Goal: Transaction & Acquisition: Purchase product/service

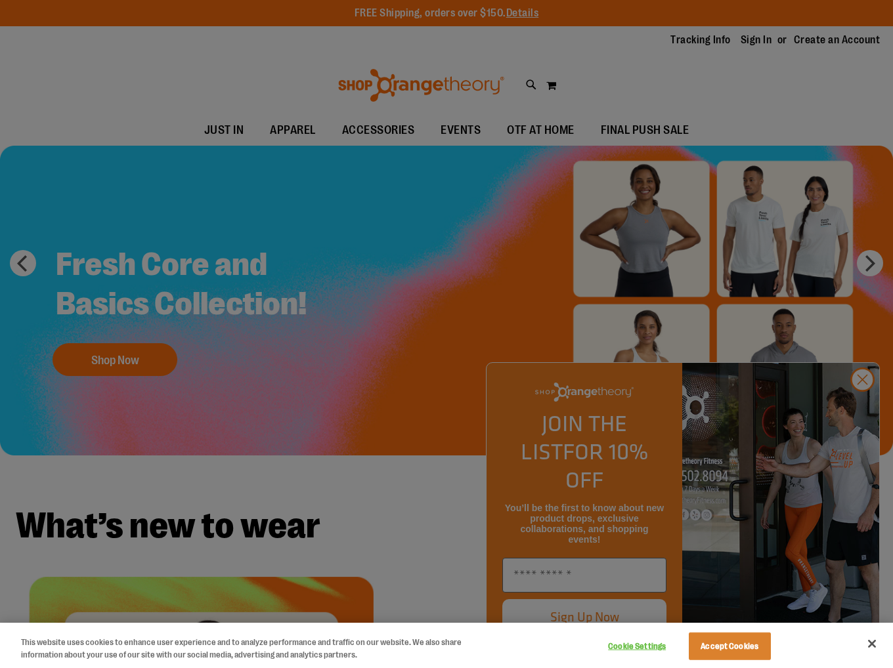
click at [863, 407] on div at bounding box center [446, 334] width 893 height 668
click at [872, 644] on button "Close" at bounding box center [871, 643] width 29 height 29
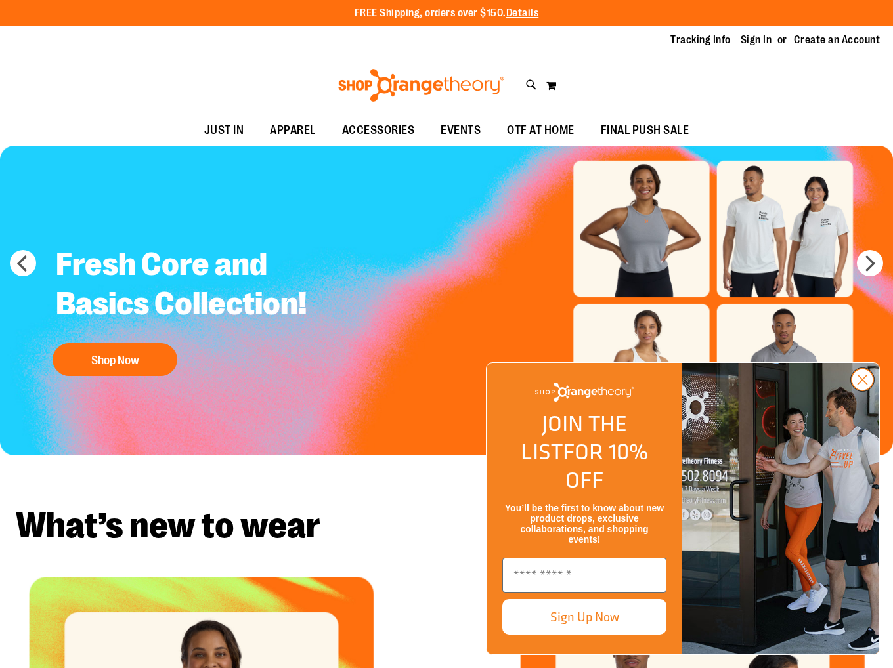
click at [864, 385] on icon "Close dialog" at bounding box center [862, 379] width 9 height 9
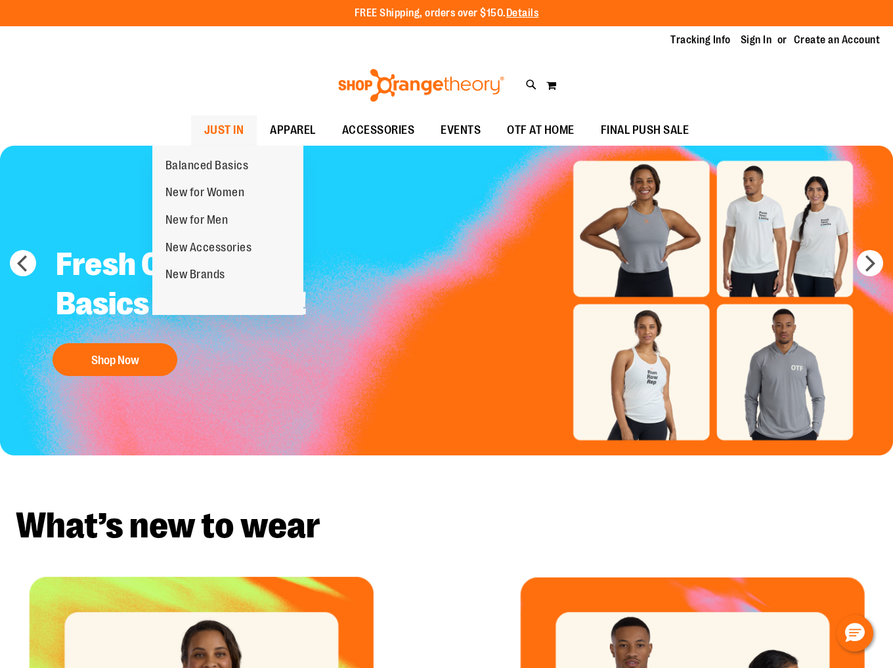
click at [204, 125] on span "JUST IN" at bounding box center [224, 131] width 40 height 30
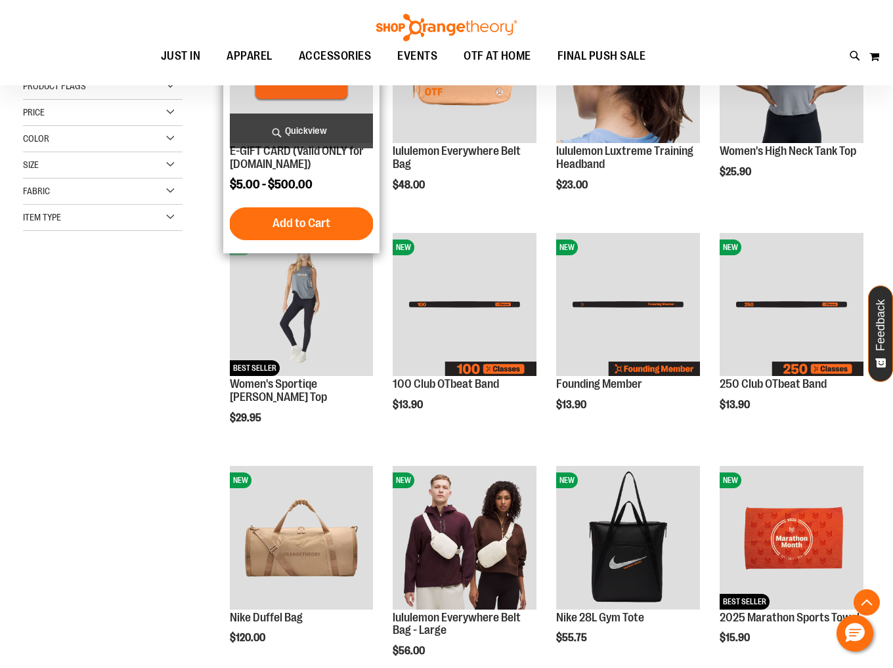
scroll to position [73, 0]
